Goal: Transaction & Acquisition: Purchase product/service

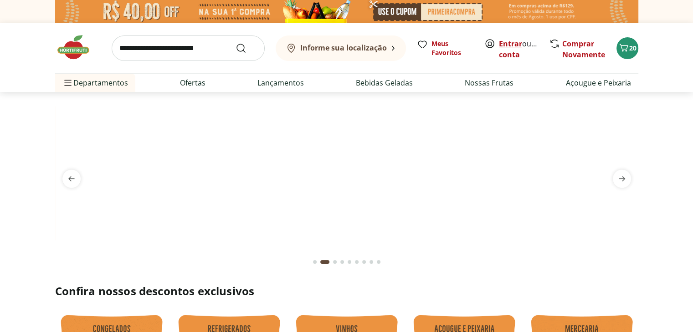
click at [508, 47] on link "Entrar" at bounding box center [510, 44] width 23 height 10
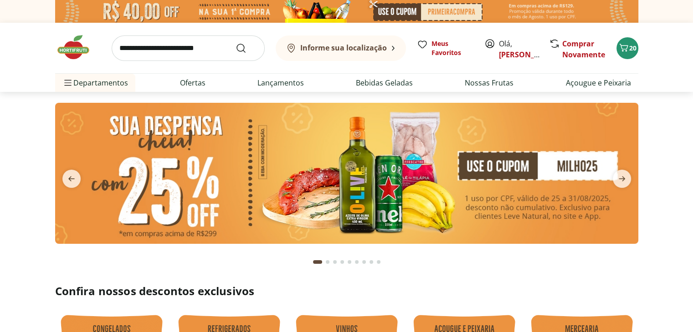
click at [168, 42] on input "search" at bounding box center [188, 48] width 153 height 25
type input "*****"
click at [235, 43] on button "Submit Search" at bounding box center [246, 48] width 22 height 11
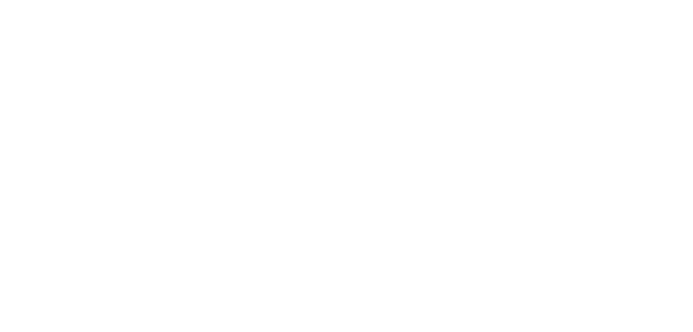
select select "**********"
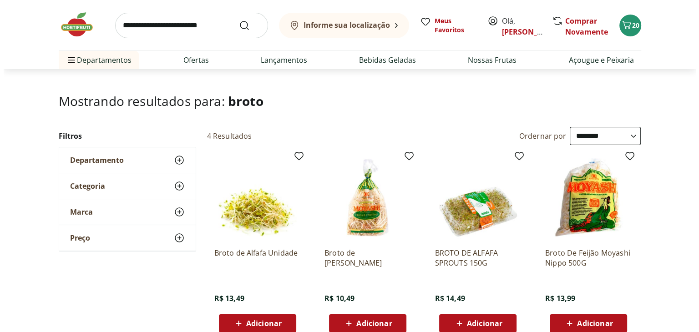
scroll to position [91, 0]
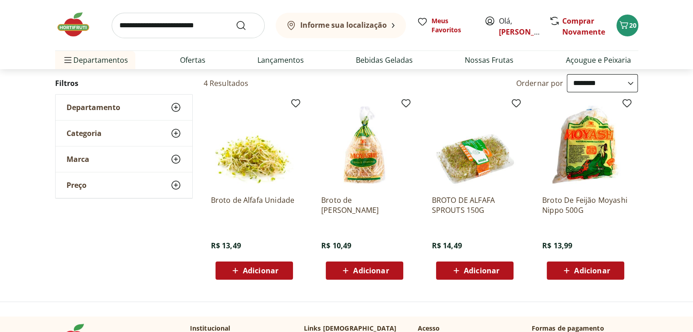
click at [575, 272] on span "Adicionar" at bounding box center [592, 270] width 36 height 7
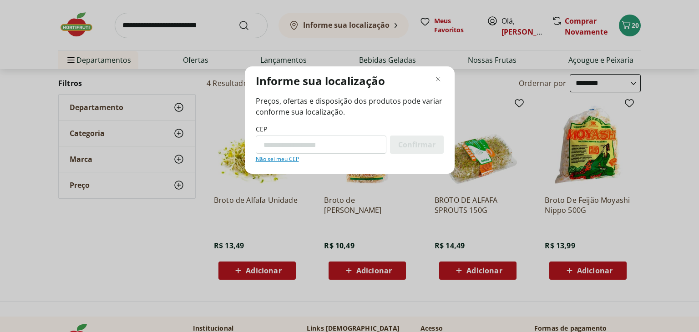
paste input "*********"
type input "*********"
click at [434, 137] on div "Confirmar" at bounding box center [417, 145] width 54 height 18
click at [423, 142] on span "Confirmar" at bounding box center [416, 144] width 37 height 7
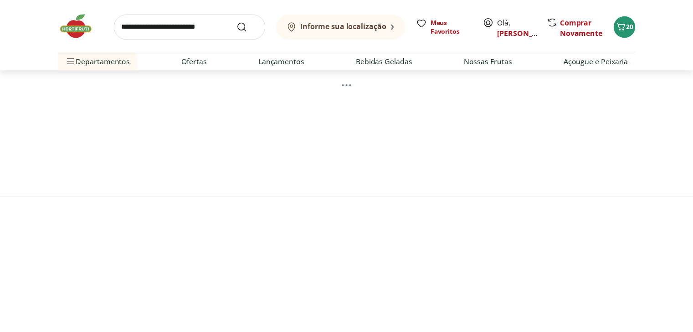
scroll to position [0, 0]
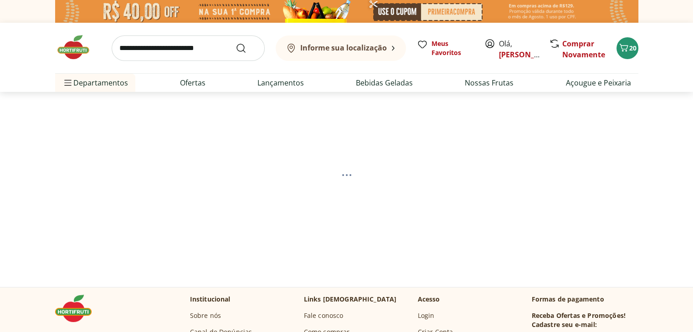
select select "**********"
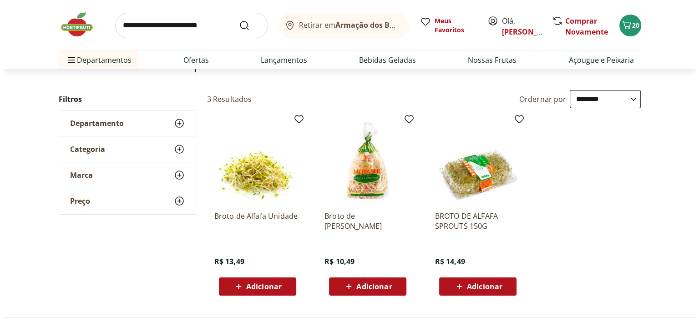
scroll to position [91, 0]
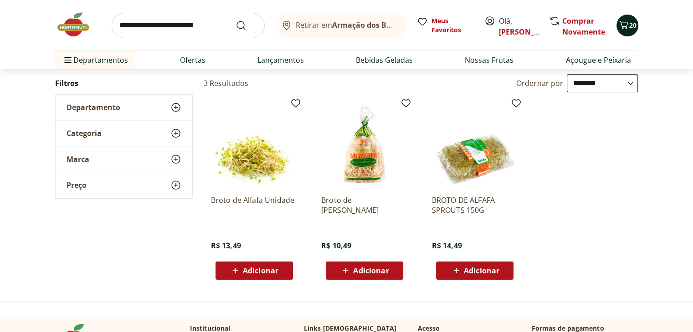
click at [625, 24] on icon "Carrinho" at bounding box center [623, 25] width 11 height 11
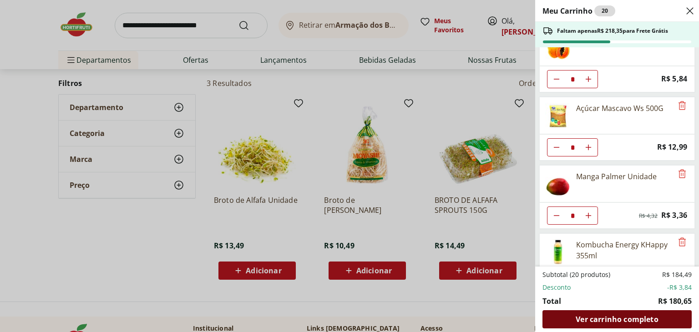
click at [601, 316] on span "Ver carrinho completo" at bounding box center [617, 319] width 82 height 7
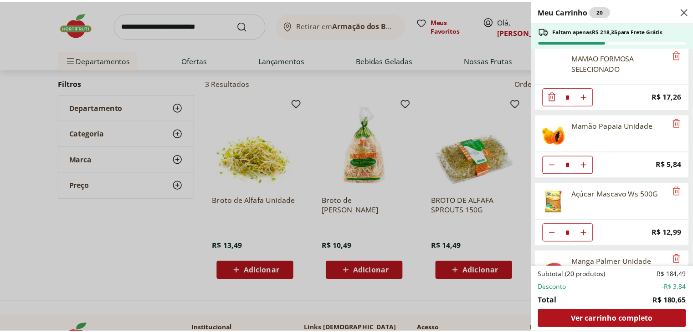
scroll to position [0, 0]
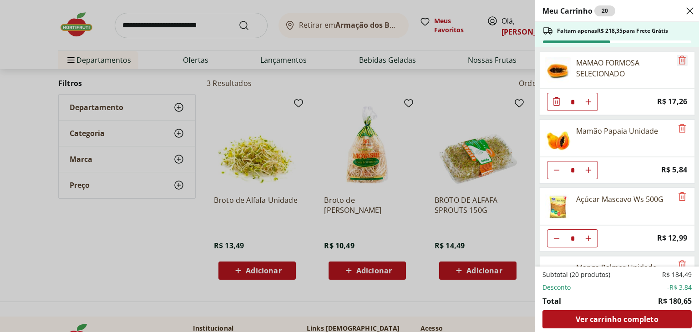
click at [680, 61] on icon "Remove" at bounding box center [682, 60] width 7 height 9
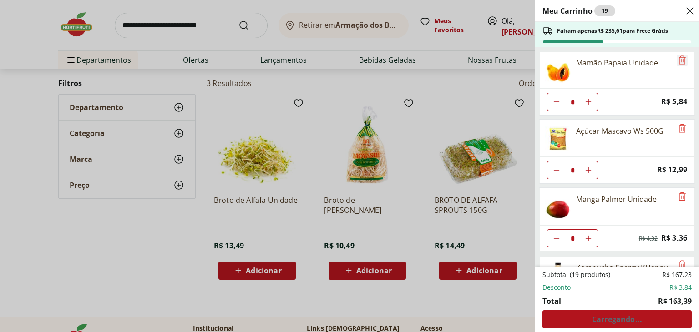
click at [680, 61] on icon "Remove" at bounding box center [682, 60] width 7 height 9
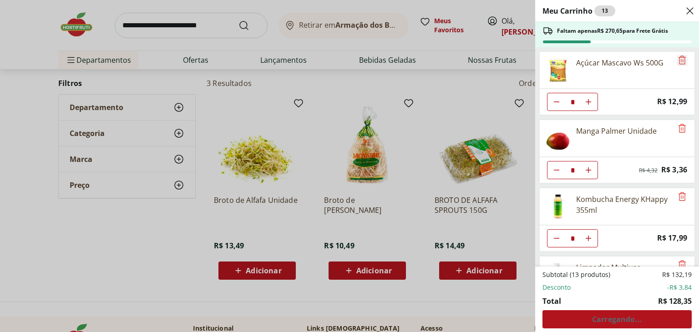
click at [680, 61] on icon "Remove" at bounding box center [682, 60] width 7 height 9
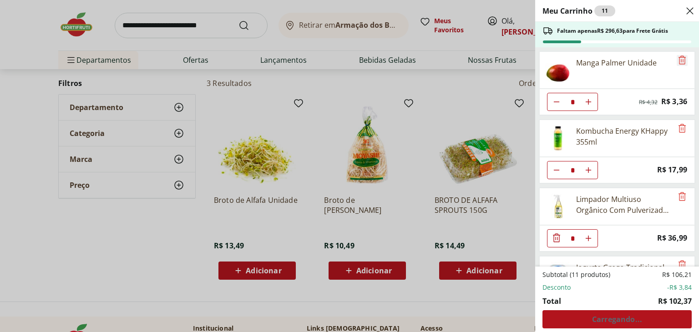
click at [680, 61] on icon "Remove" at bounding box center [682, 60] width 7 height 9
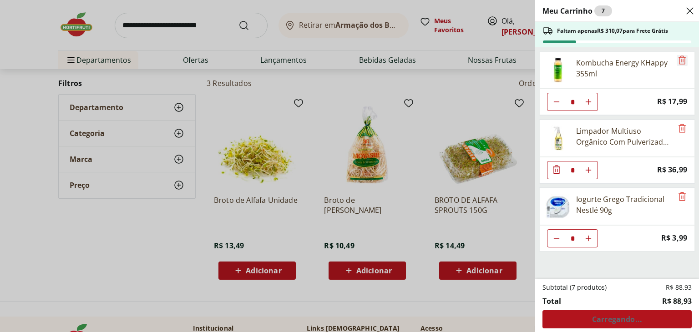
click at [680, 61] on icon "Remove" at bounding box center [682, 60] width 7 height 9
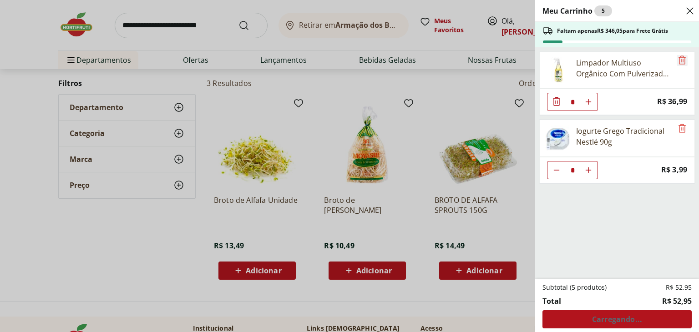
click at [680, 61] on icon "Remove" at bounding box center [682, 60] width 7 height 9
click at [680, 124] on icon "Remove" at bounding box center [682, 128] width 7 height 9
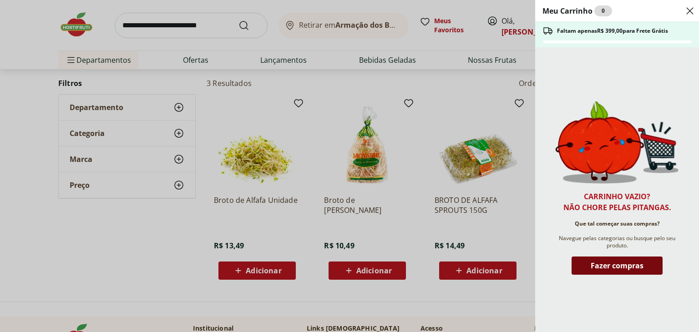
click at [599, 270] on span "Fazer compras" at bounding box center [617, 265] width 53 height 7
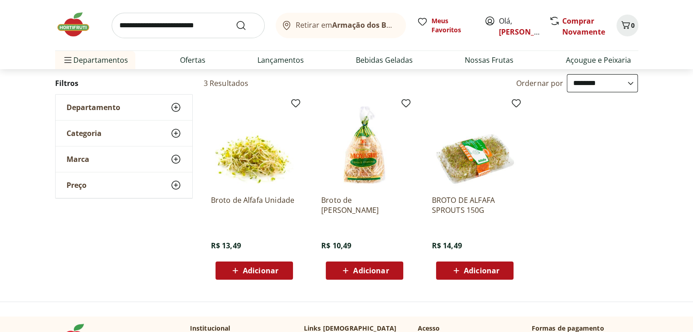
click at [371, 263] on div "Adicionar" at bounding box center [364, 271] width 63 height 16
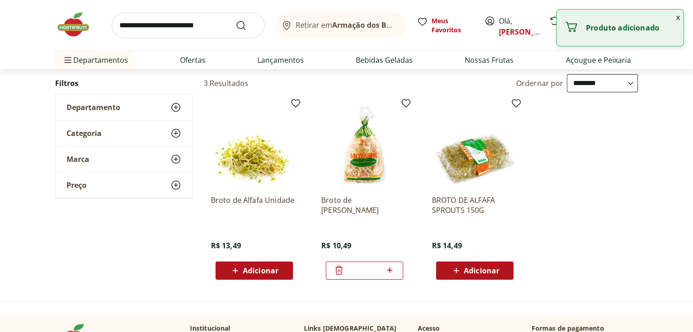
click at [389, 272] on icon at bounding box center [389, 270] width 11 height 11
type input "*"
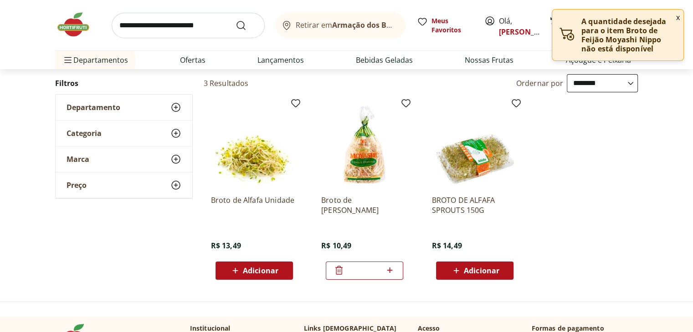
click at [674, 19] on button "x" at bounding box center [677, 17] width 11 height 15
